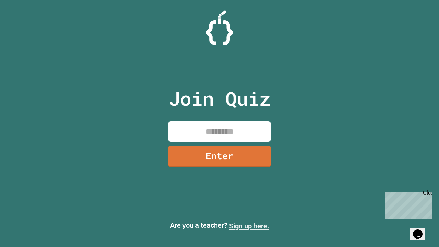
click at [249, 226] on link "Sign up here." at bounding box center [249, 226] width 40 height 8
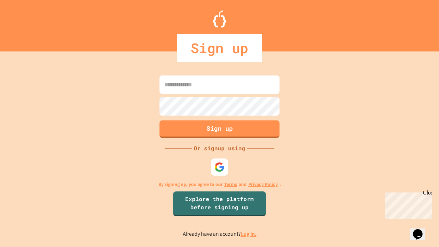
click at [249, 234] on link "Log in." at bounding box center [249, 233] width 16 height 7
